Goal: Navigation & Orientation: Go to known website

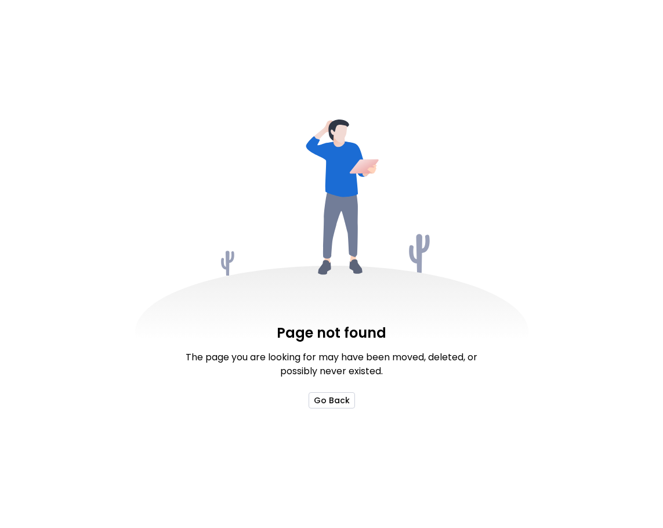
click at [330, 400] on button "Go Back" at bounding box center [332, 400] width 46 height 16
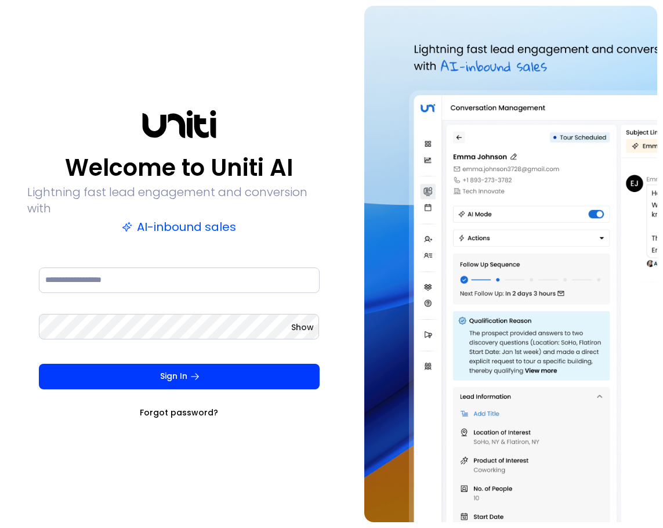
click at [150, 292] on div at bounding box center [179, 288] width 281 height 46
